Goal: Task Accomplishment & Management: Manage account settings

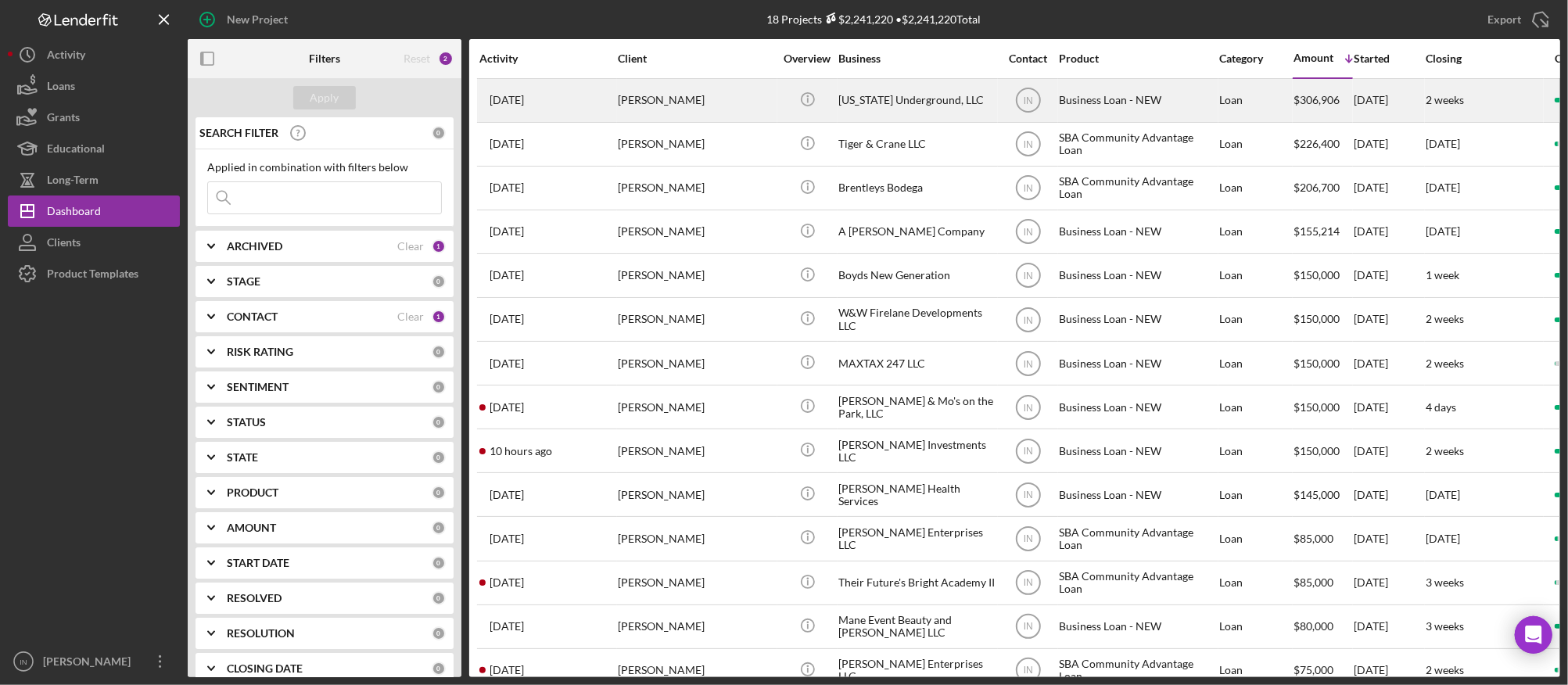
click at [704, 95] on div "[PERSON_NAME]" at bounding box center [696, 100] width 156 height 42
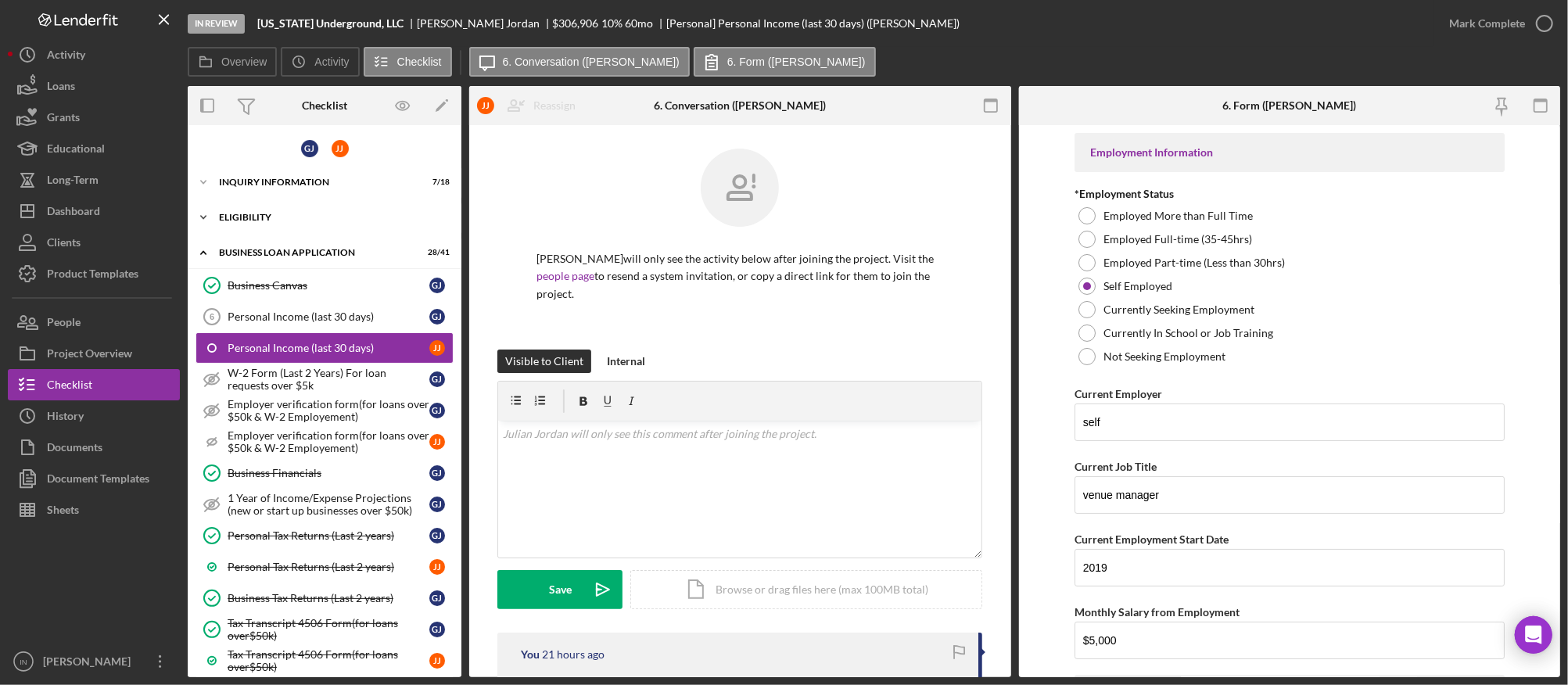
click at [264, 216] on div "ELIGIBILITY" at bounding box center [330, 217] width 223 height 9
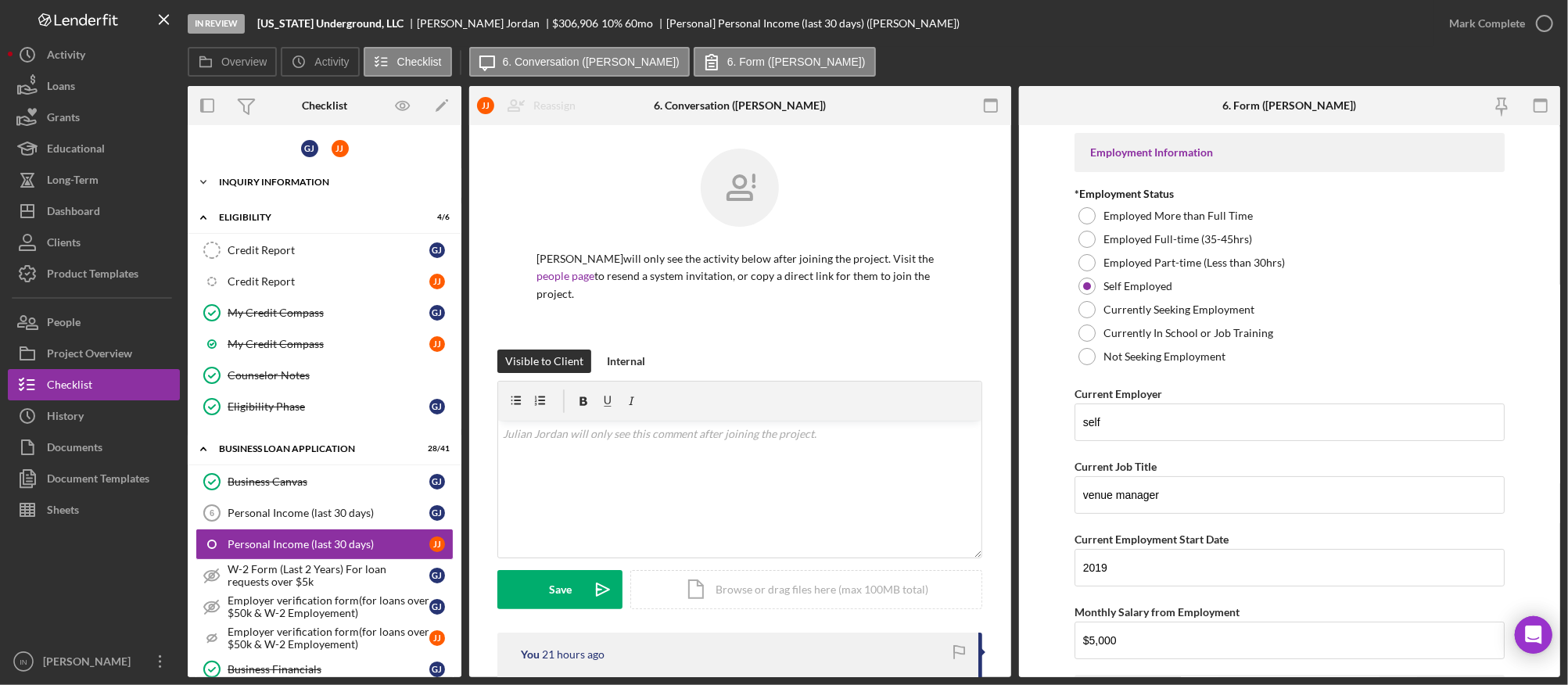
click at [308, 170] on div "Icon/Expander INQUIRY INFORMATION 7 / 18" at bounding box center [325, 182] width 274 height 31
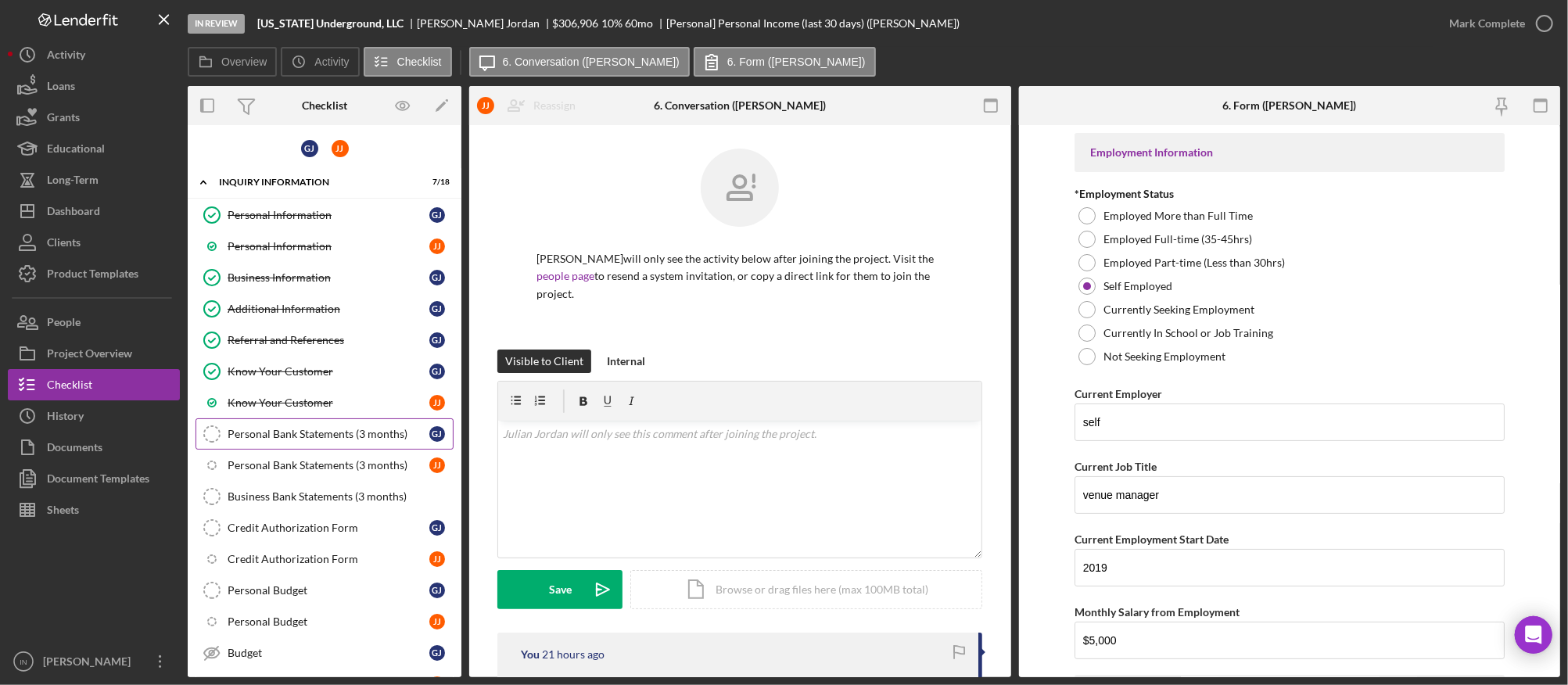
click at [318, 435] on div "Personal Bank Statements (3 months)" at bounding box center [328, 434] width 202 height 13
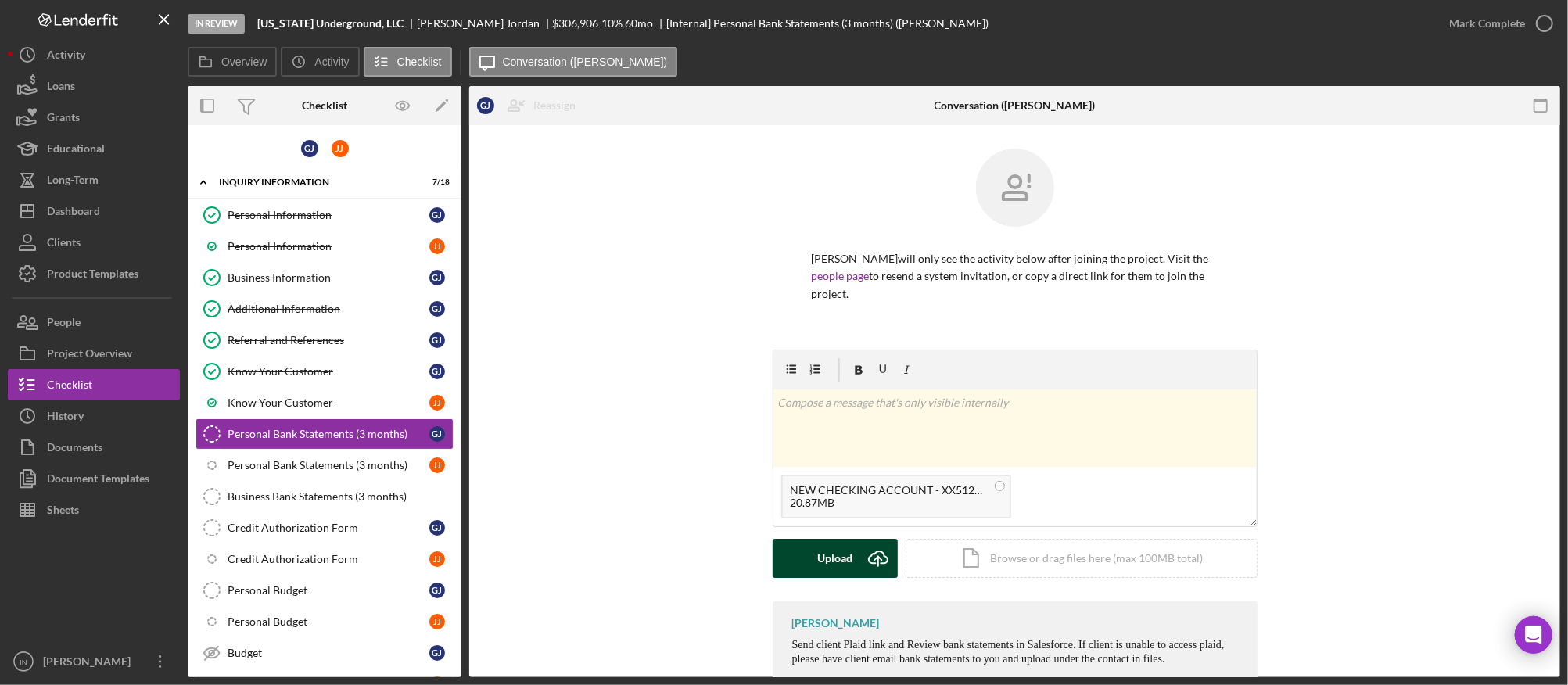
click at [839, 545] on div "Upload" at bounding box center [834, 559] width 35 height 39
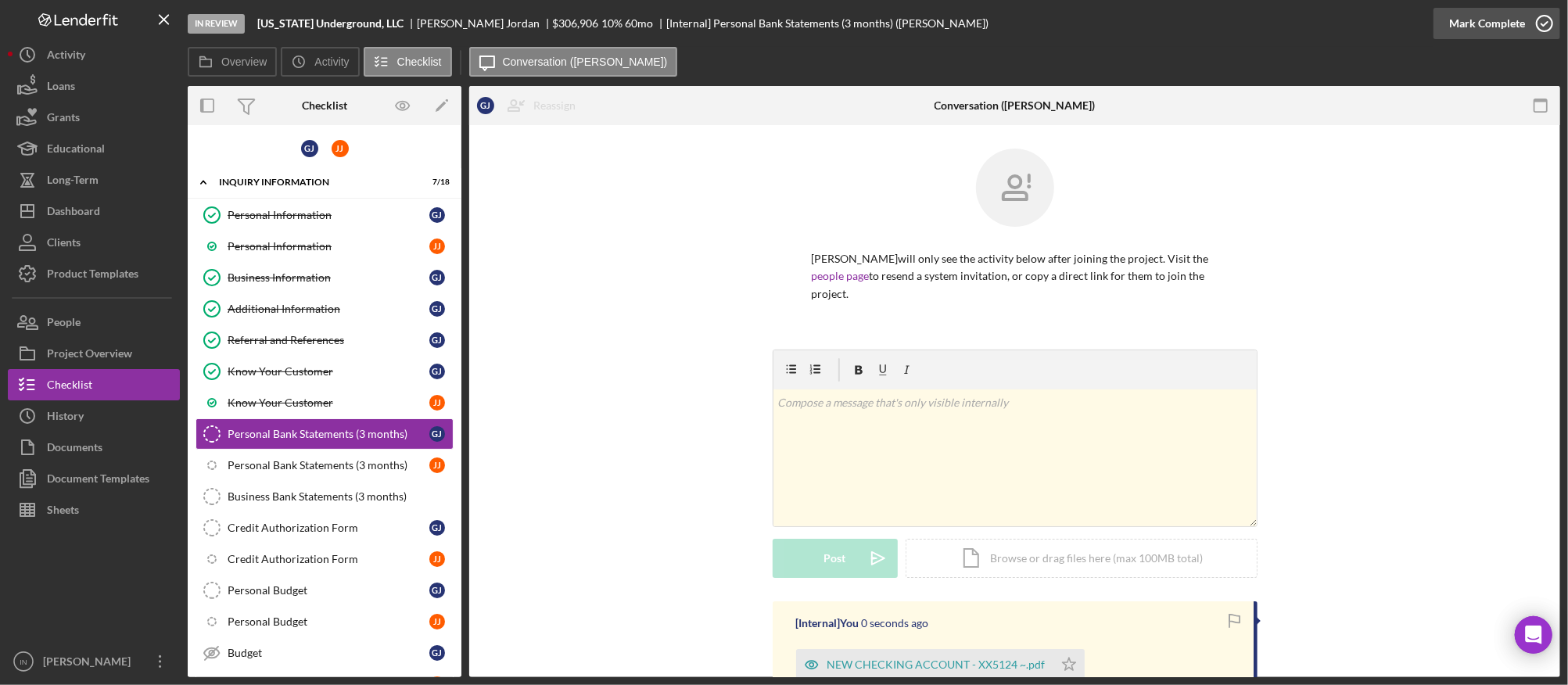
click at [1476, 25] on div "Mark Complete" at bounding box center [1486, 23] width 76 height 31
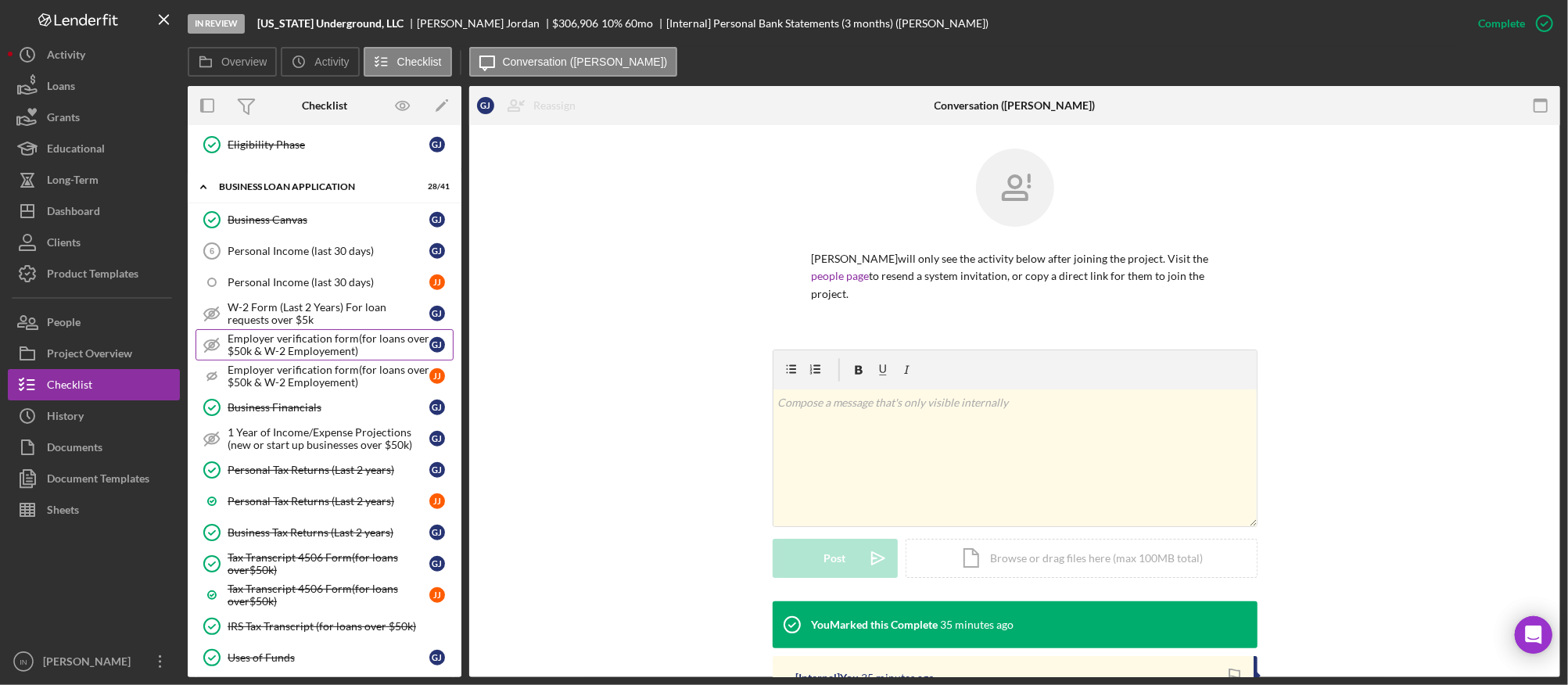
scroll to position [1043, 0]
